Goal: Information Seeking & Learning: Learn about a topic

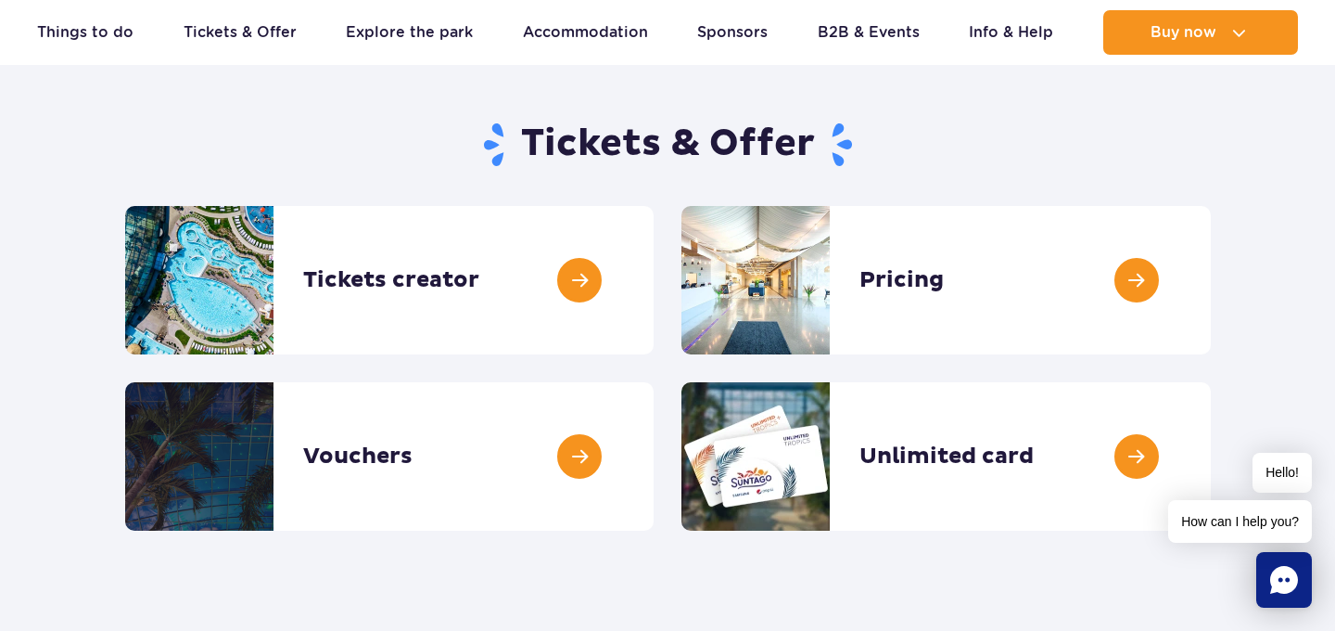
scroll to position [232, 0]
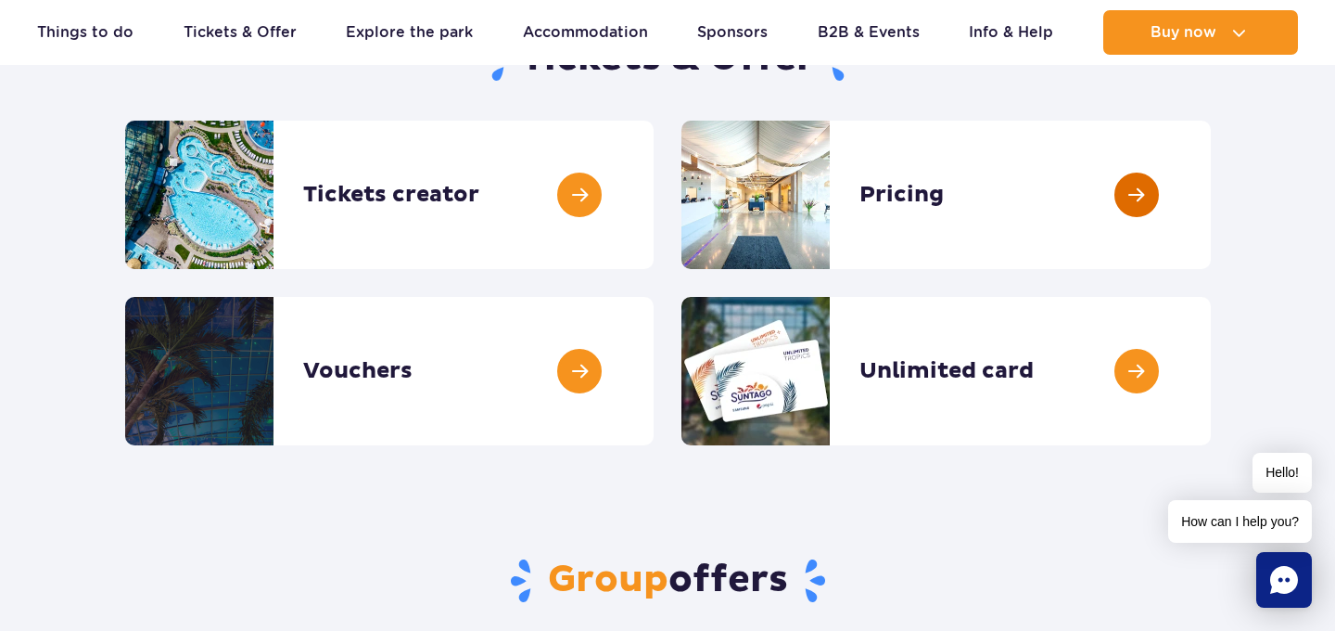
click at [1211, 195] on link at bounding box center [1211, 195] width 0 height 148
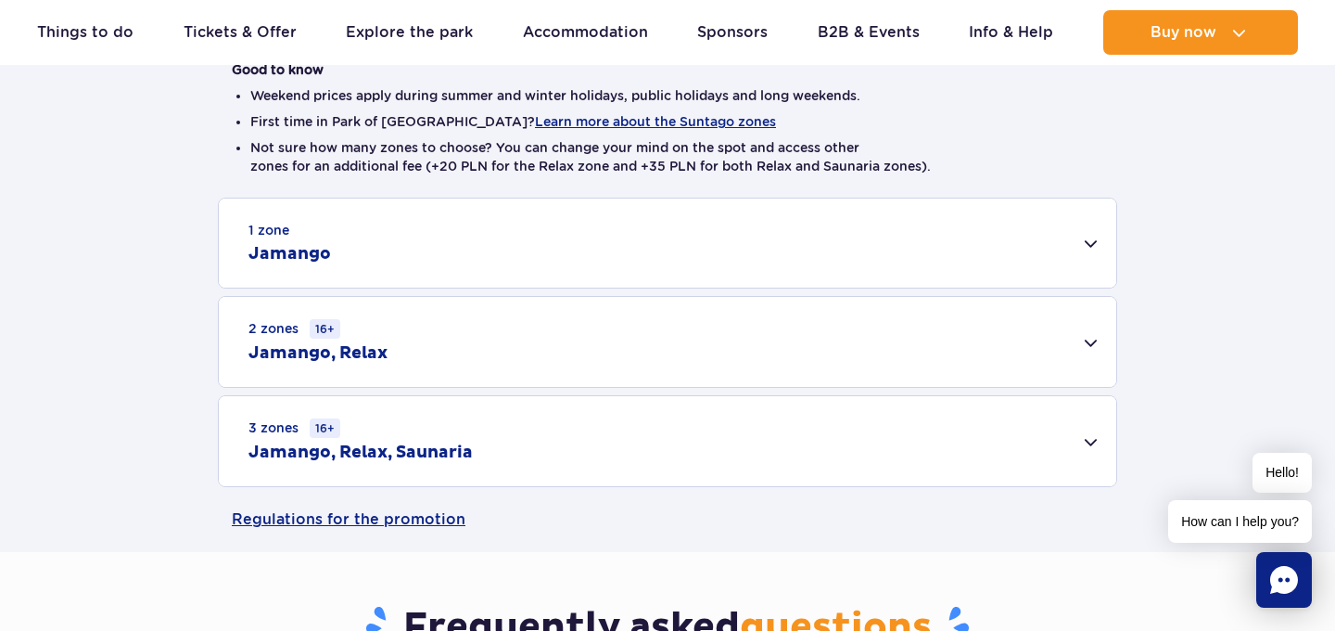
scroll to position [492, 0]
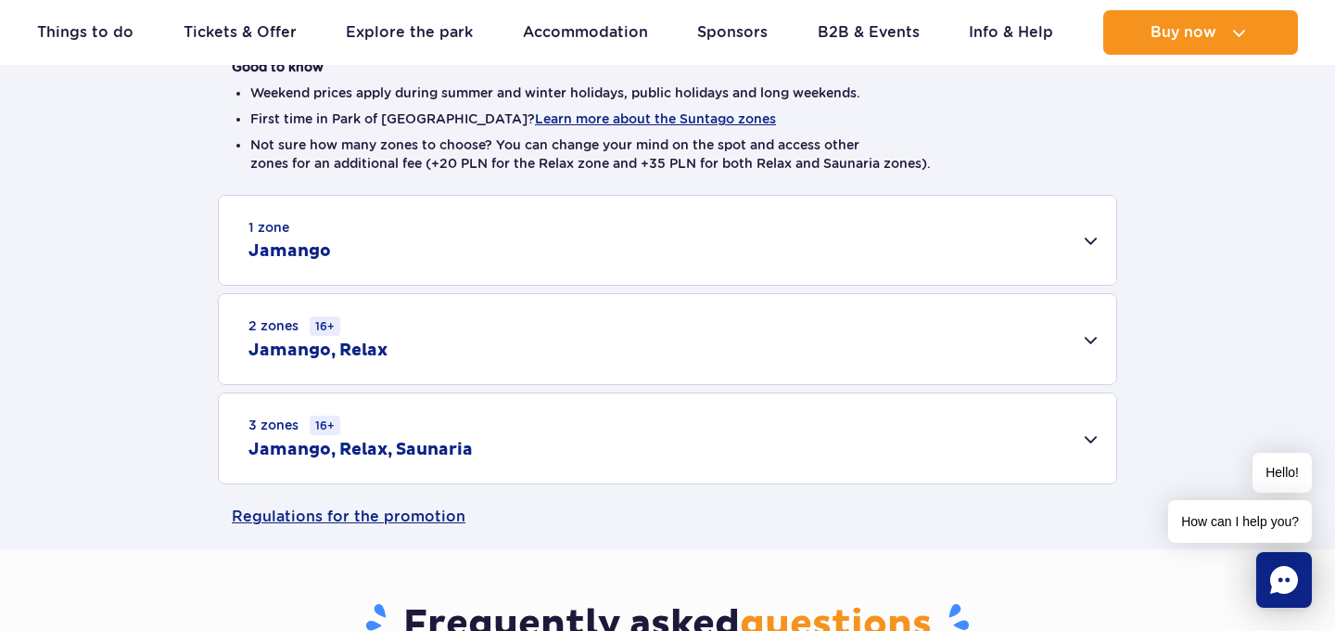
click at [877, 239] on div "1 zone Jamango" at bounding box center [668, 240] width 898 height 89
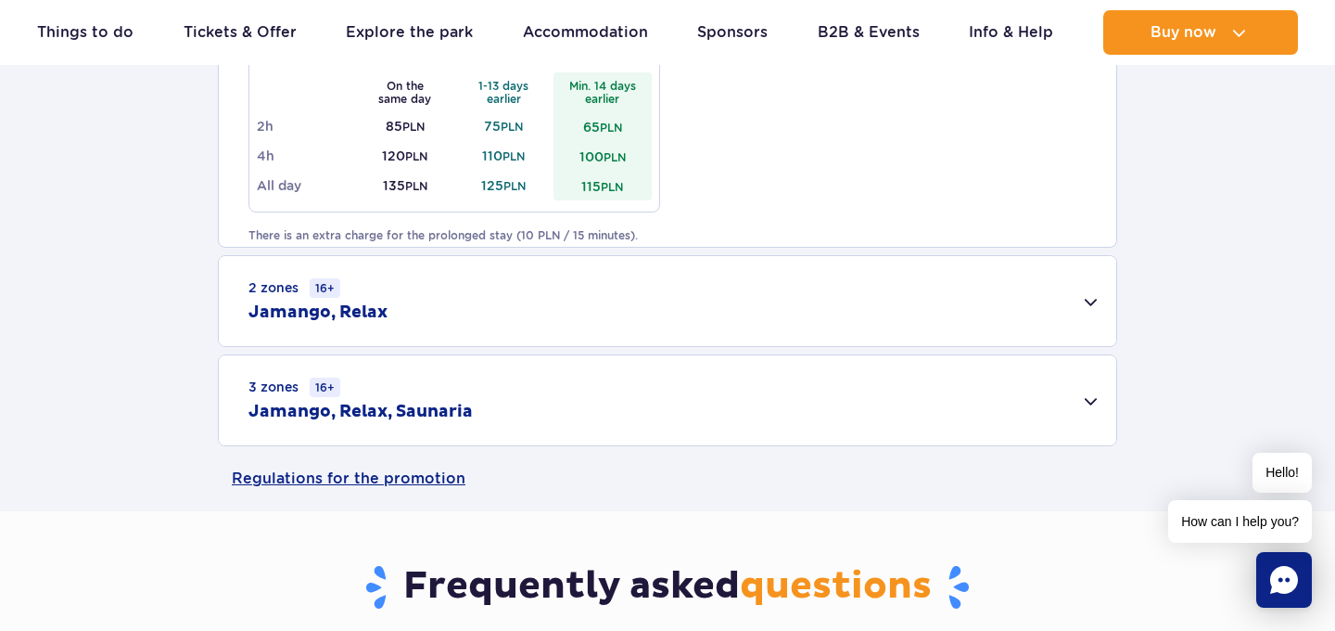
scroll to position [1223, 0]
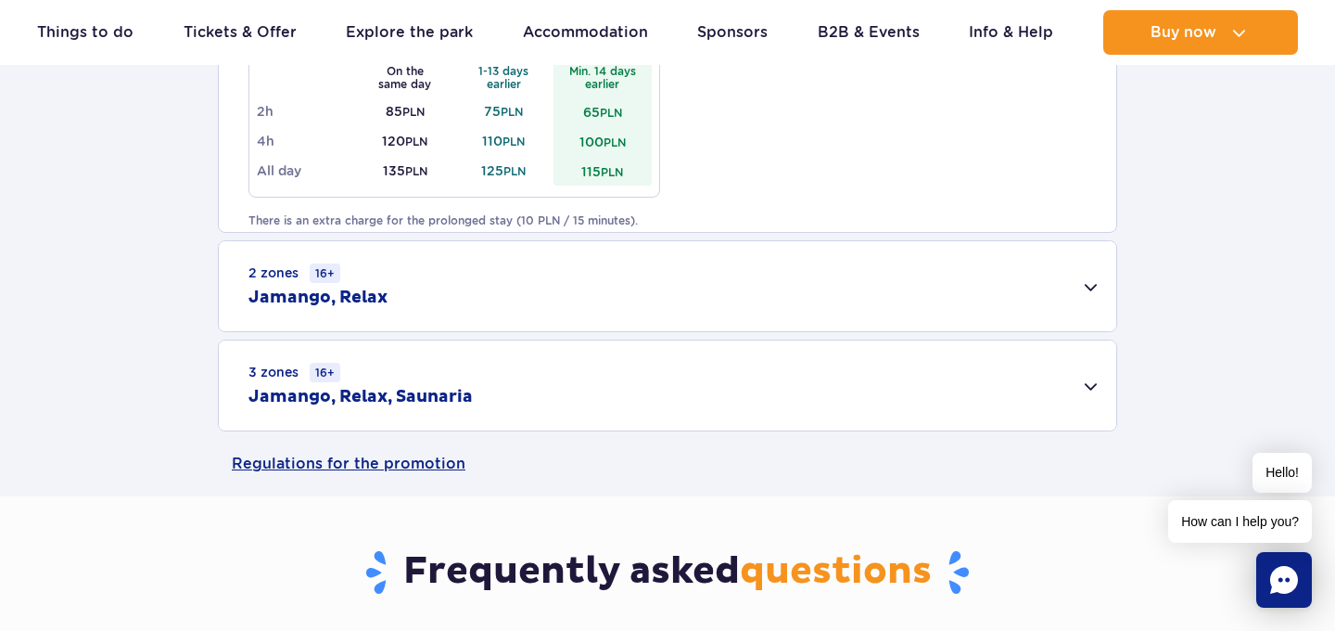
click at [498, 300] on div "2 zones 16+ Jamango, Relax" at bounding box center [668, 286] width 898 height 90
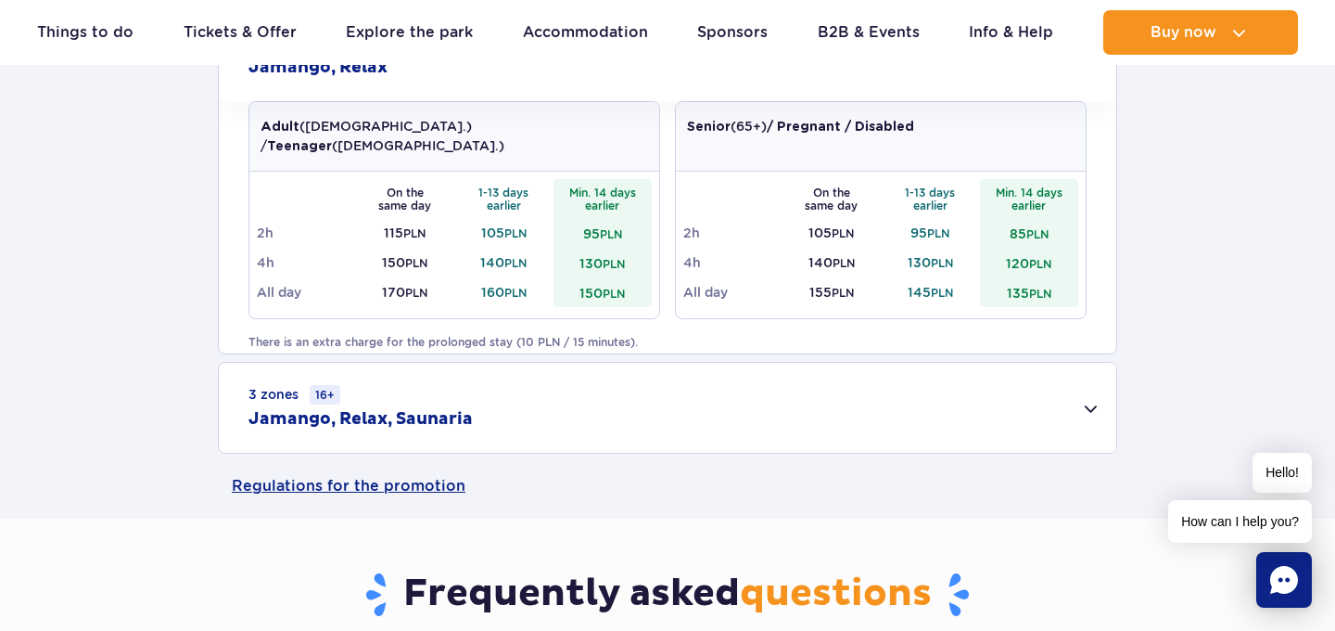
scroll to position [1462, 0]
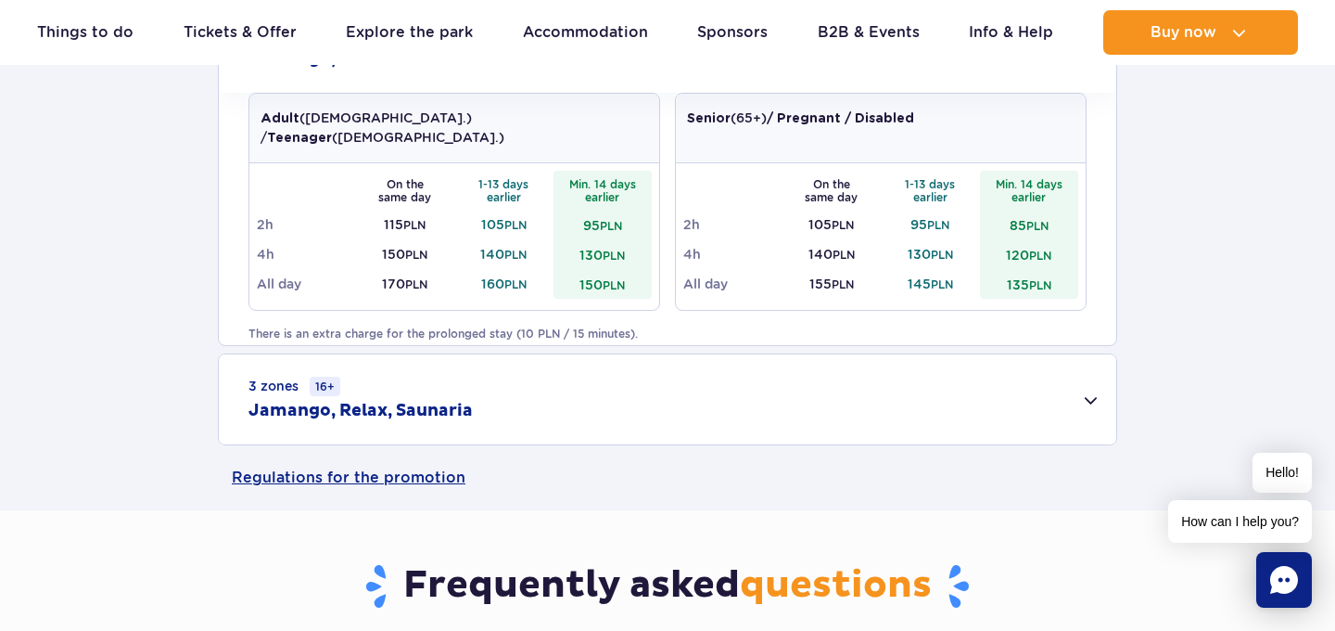
click at [495, 416] on div "3 zones 16+ Jamango, Relax, Saunaria" at bounding box center [668, 399] width 898 height 90
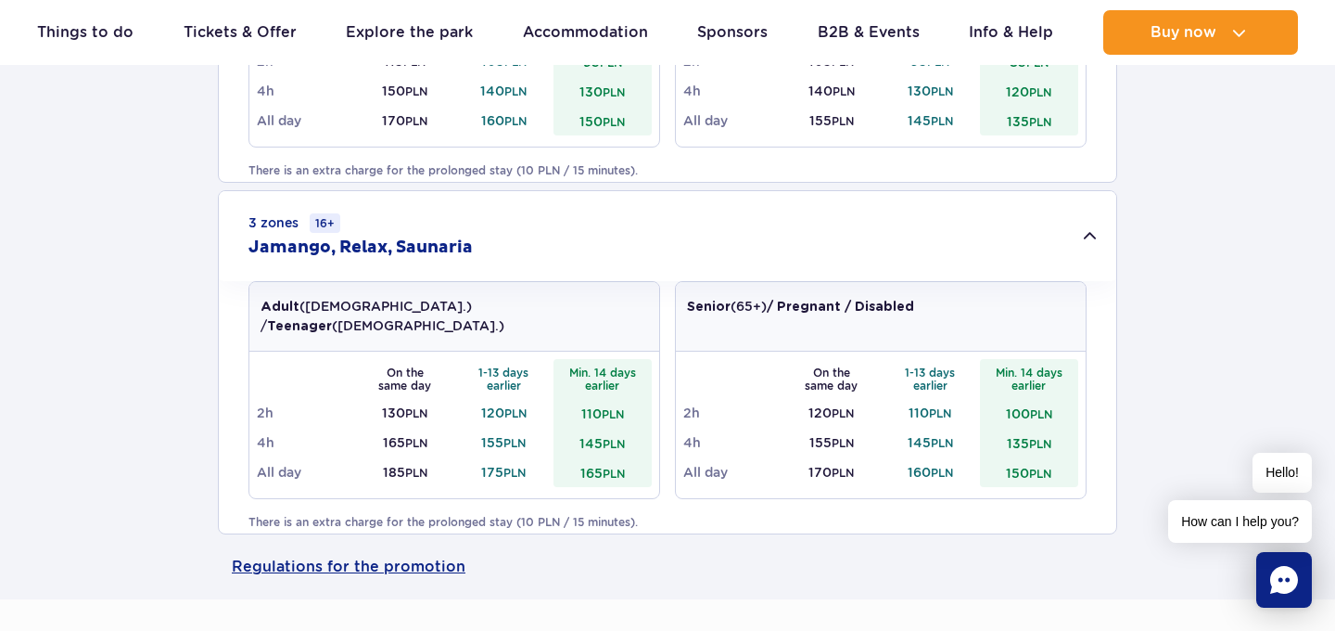
scroll to position [1631, 0]
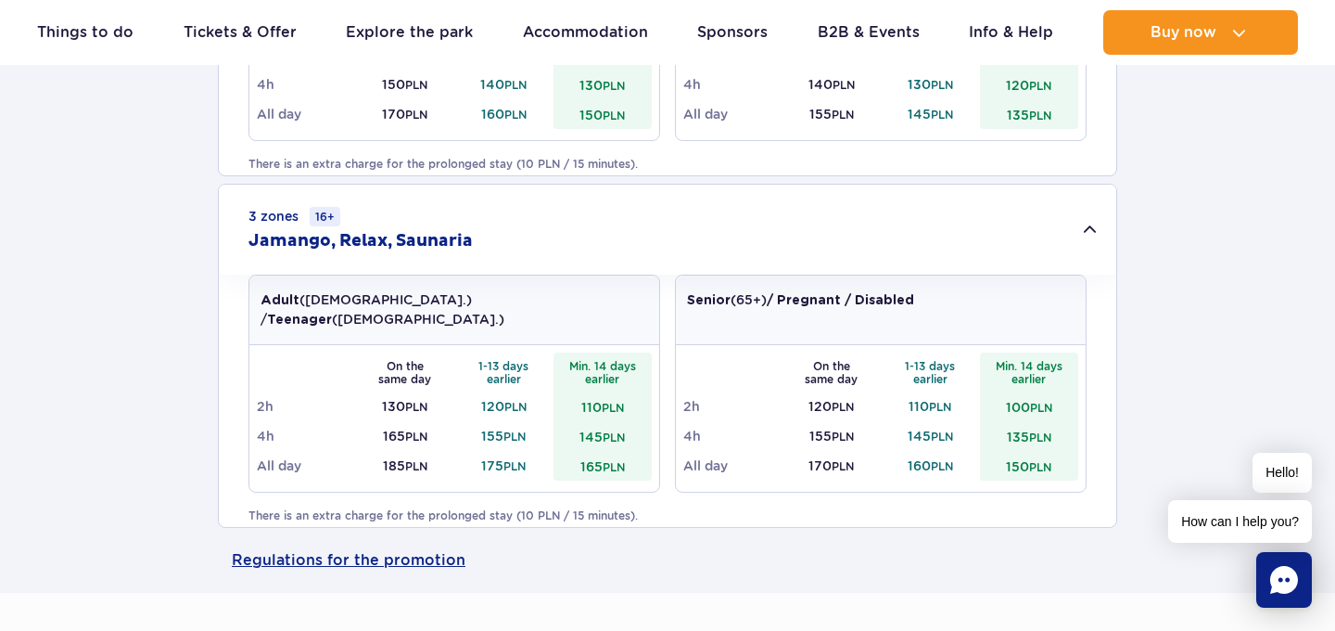
click at [391, 391] on td "130 PLN" at bounding box center [405, 406] width 99 height 30
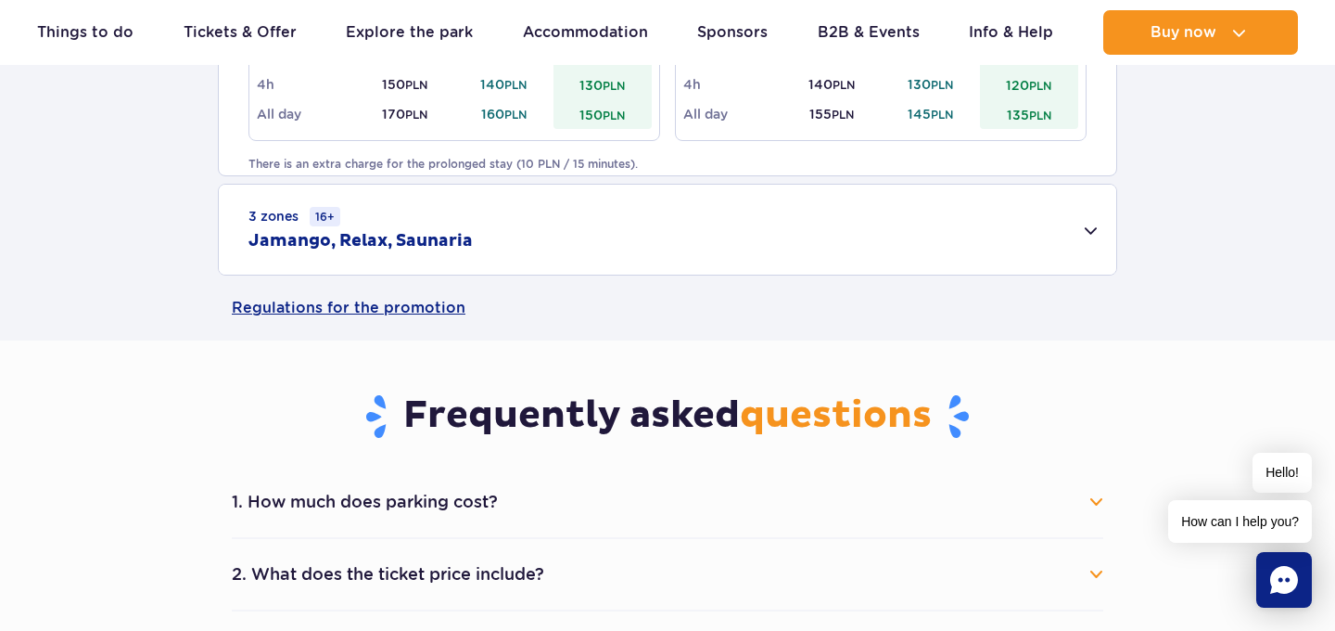
click at [391, 391] on td "130 PLN" at bounding box center [405, 406] width 99 height 30
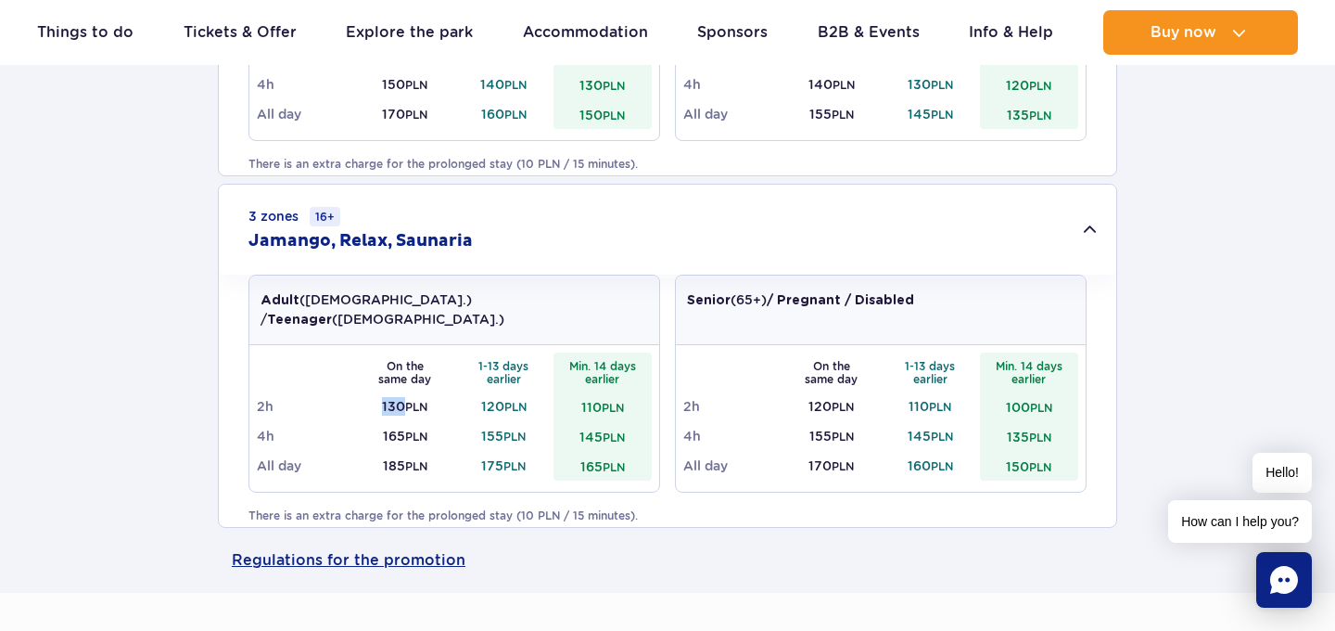
click at [391, 391] on td "130 PLN" at bounding box center [405, 406] width 99 height 30
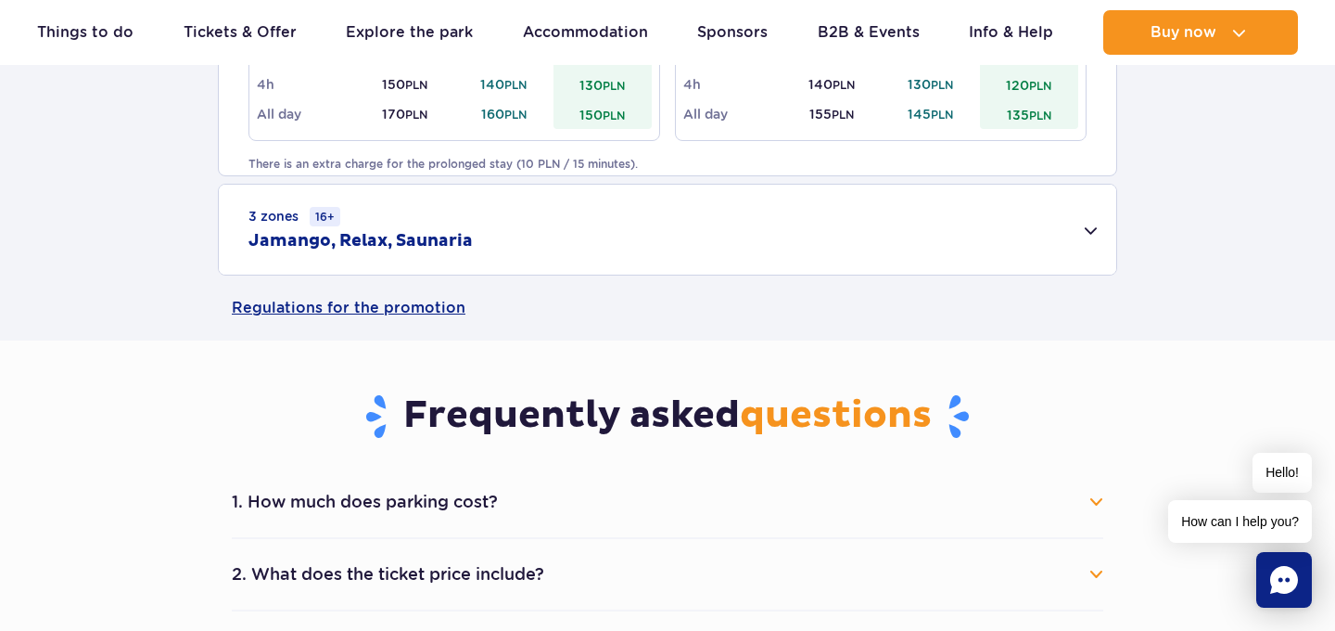
click at [1092, 227] on div "3 zones 16+ Jamango, Relax, Saunaria" at bounding box center [668, 230] width 898 height 90
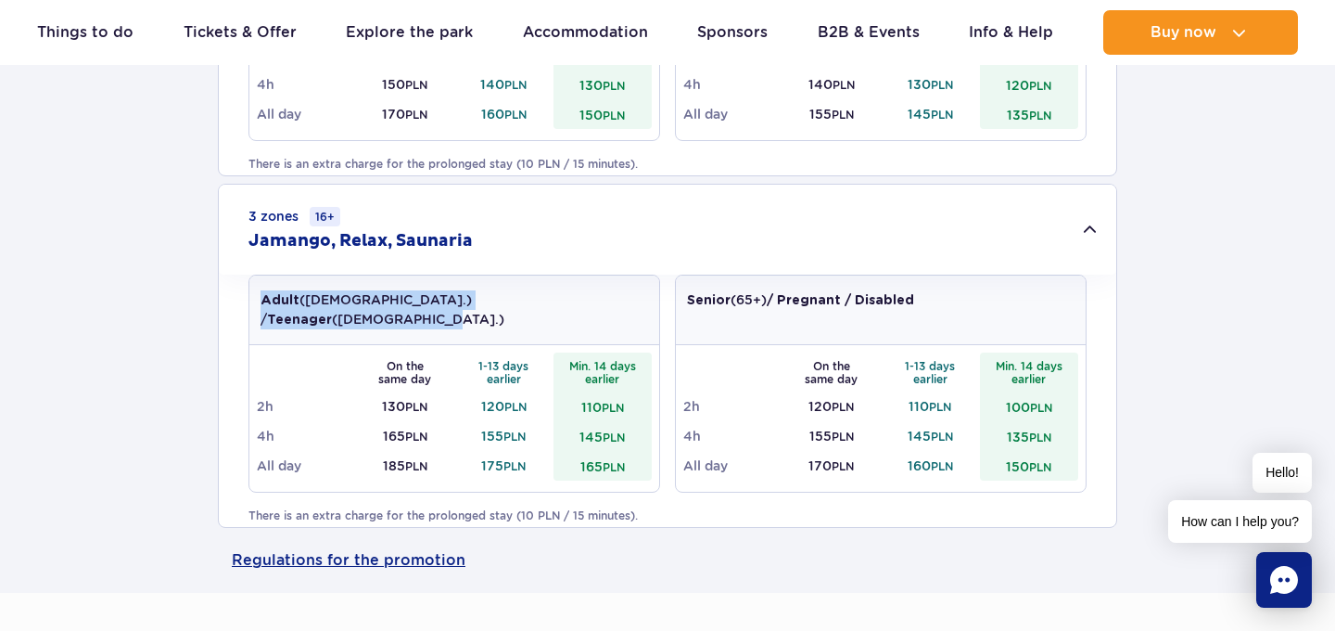
drag, startPoint x: 257, startPoint y: 302, endPoint x: 547, endPoint y: 296, distance: 290.4
click at [547, 296] on div "Adult (18 – 65 y.o.) / Teenager (16 – 18 y.o.)" at bounding box center [454, 310] width 410 height 70
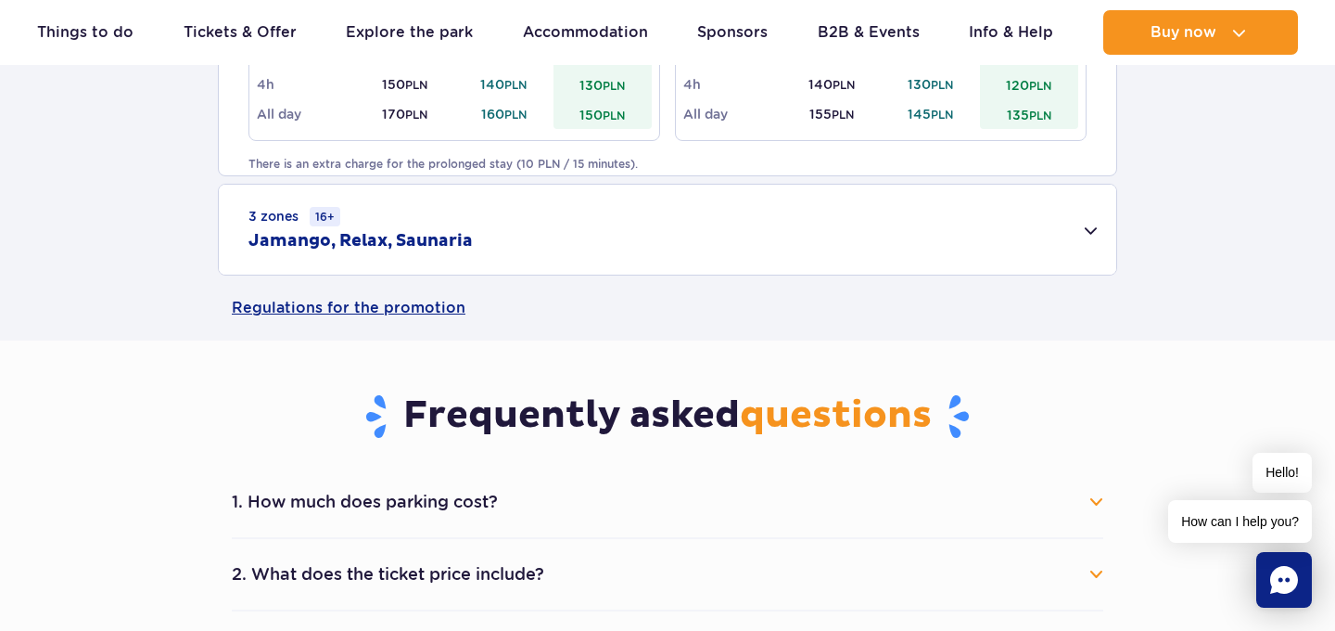
click at [1104, 224] on div "3 zones 16+ Jamango, Relax, Saunaria" at bounding box center [668, 230] width 898 height 90
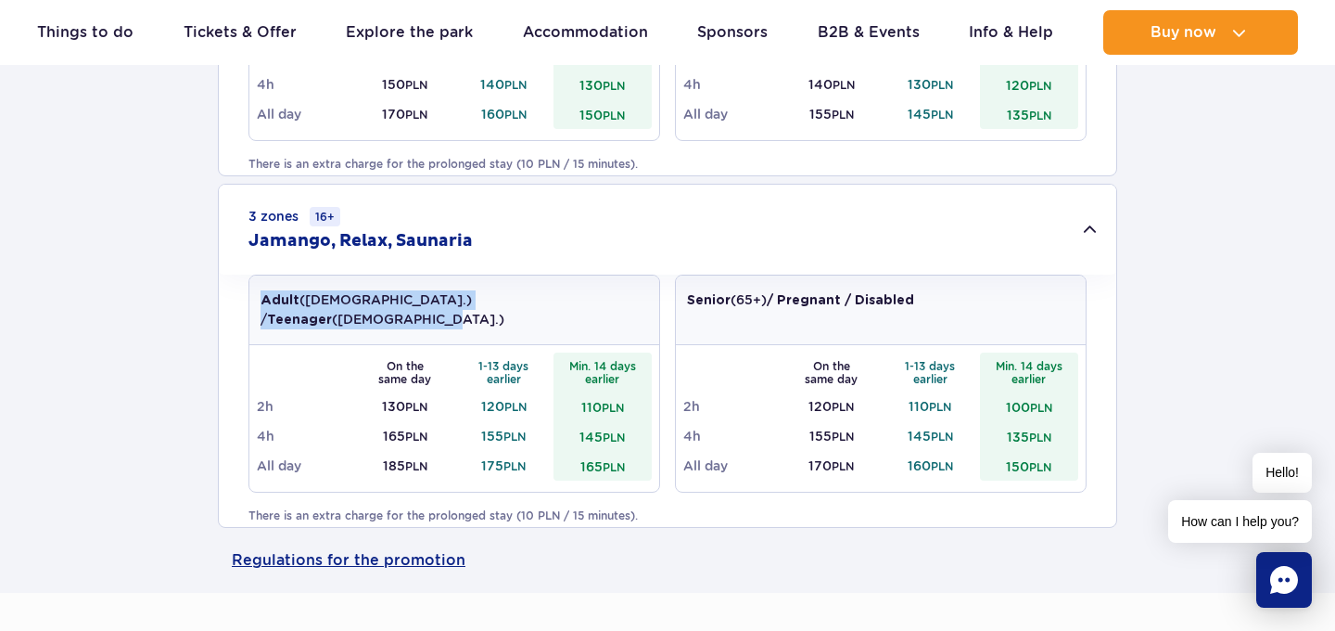
drag, startPoint x: 260, startPoint y: 300, endPoint x: 548, endPoint y: 304, distance: 288.4
click at [548, 304] on div "Adult (18 – 65 y.o.) / Teenager (16 – 18 y.o.)" at bounding box center [454, 310] width 410 height 70
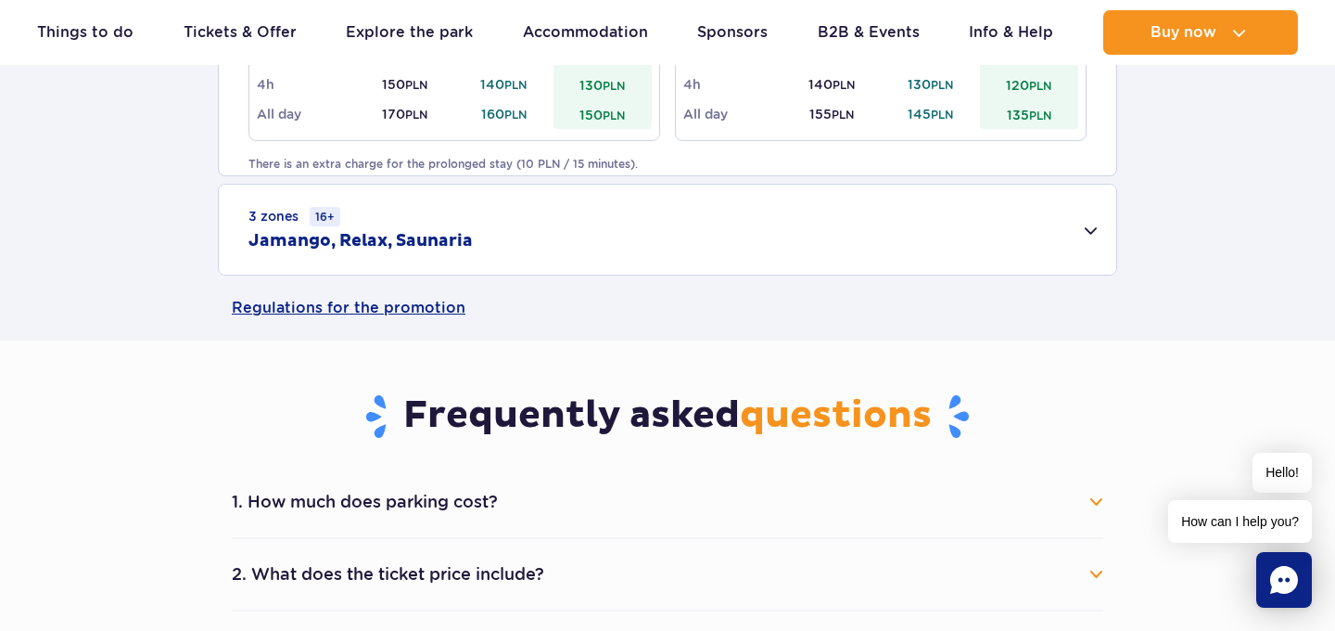
click at [1088, 234] on div "3 zones 16+ Jamango, Relax, Saunaria" at bounding box center [668, 230] width 898 height 90
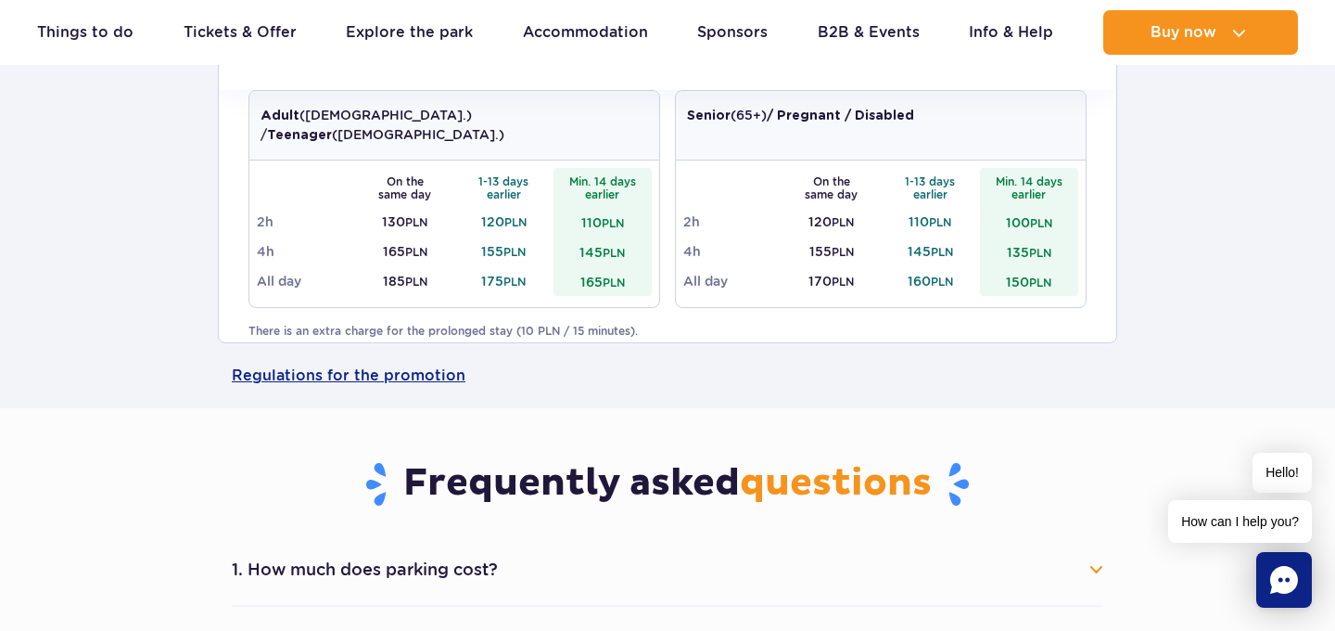
scroll to position [1821, 0]
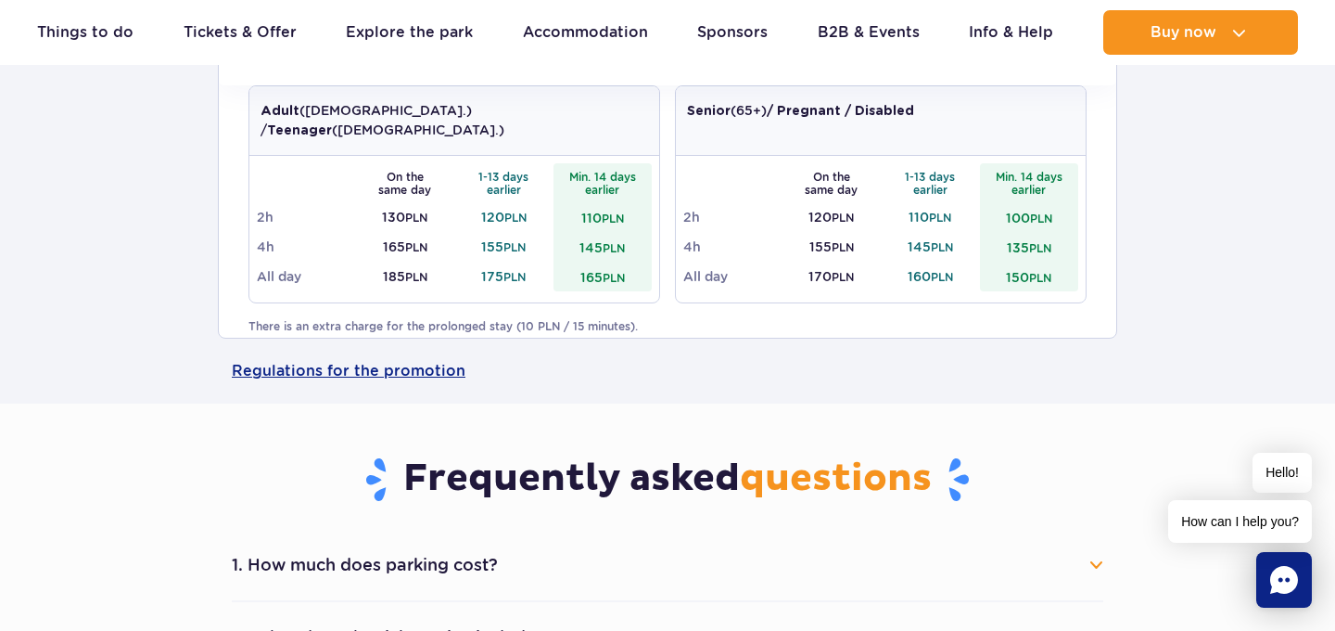
click at [579, 232] on td "145 PLN" at bounding box center [603, 247] width 99 height 30
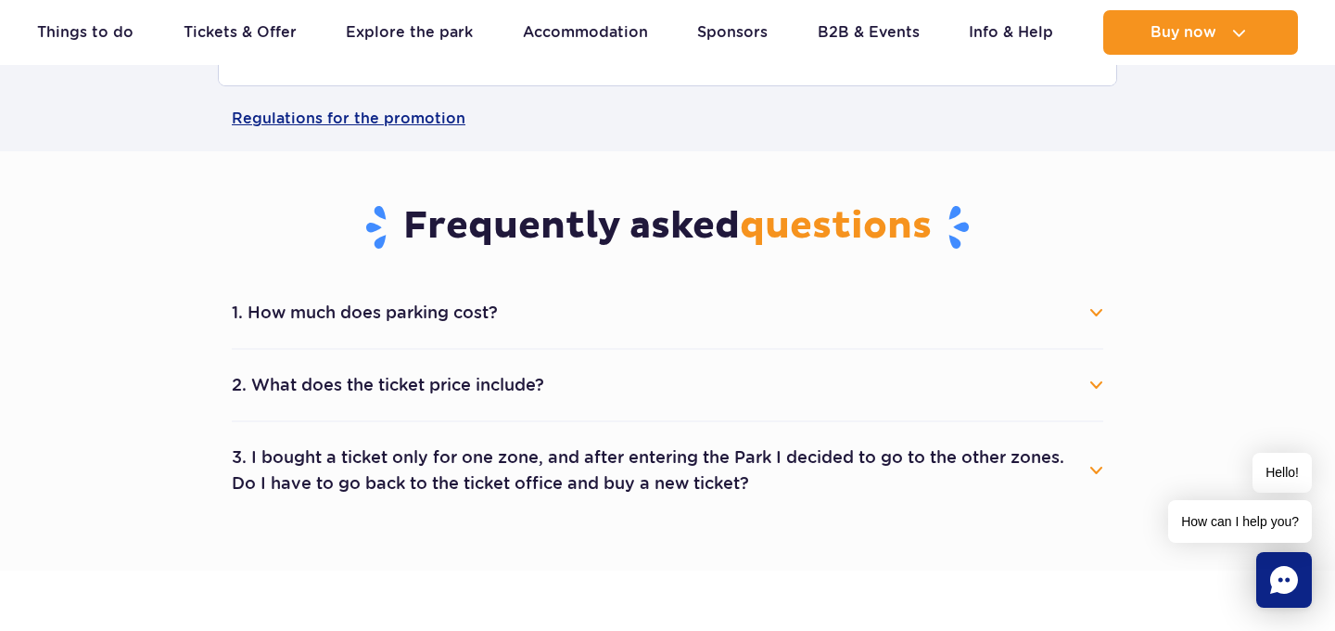
click at [124, 139] on div "Regulations for the promotion" at bounding box center [667, 118] width 1335 height 65
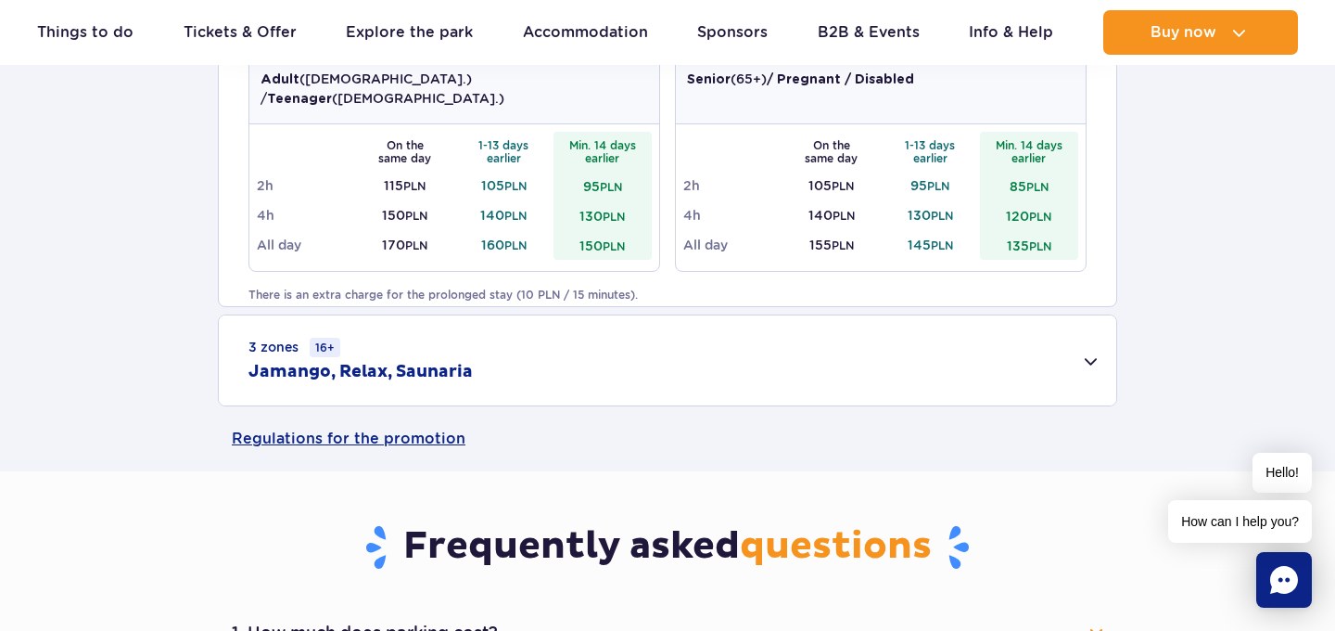
scroll to position [1520, 0]
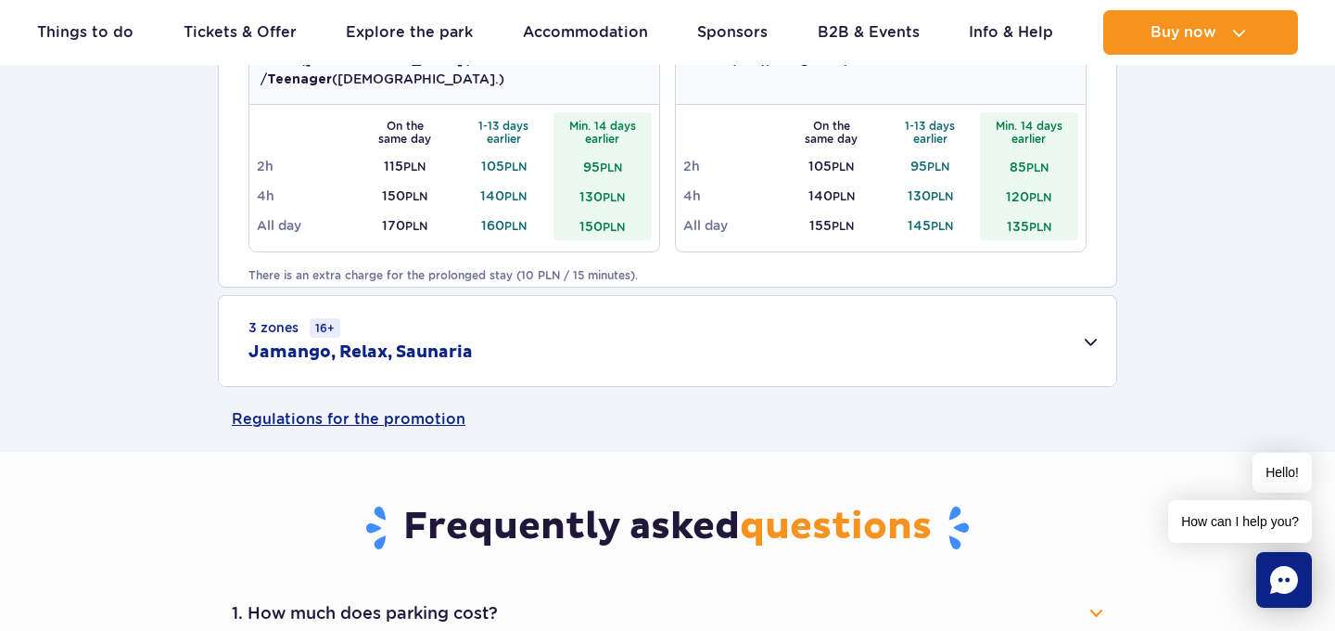
click at [957, 353] on div "3 zones 16+ Jamango, Relax, Saunaria" at bounding box center [668, 341] width 898 height 90
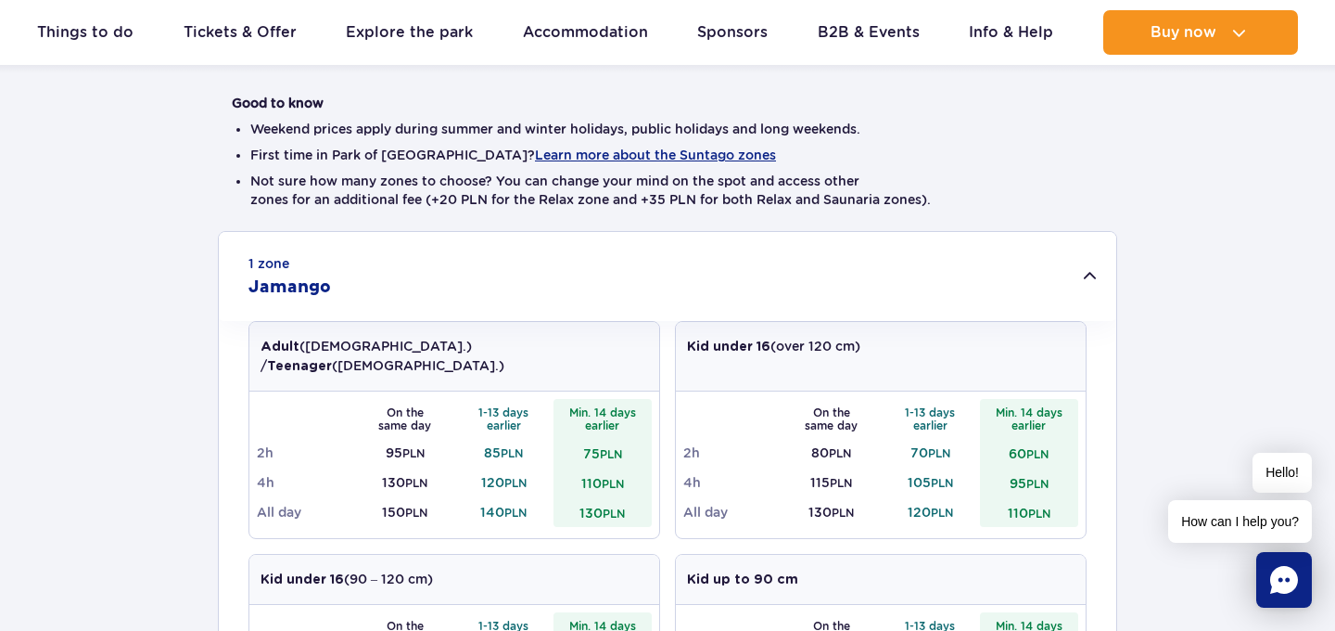
scroll to position [462, 0]
